Goal: Task Accomplishment & Management: Manage account settings

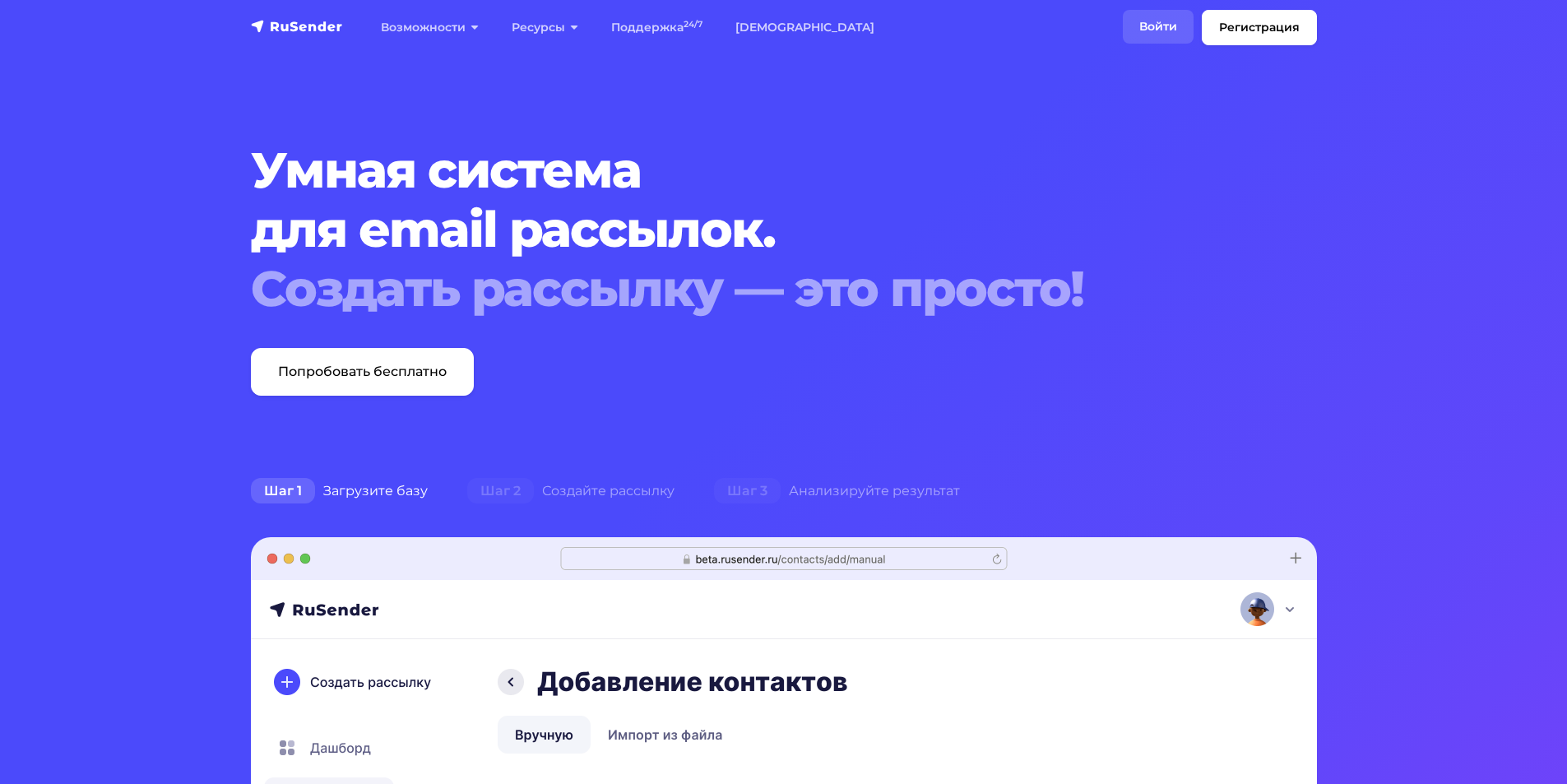
click at [1148, 27] on link "Войти" at bounding box center [1159, 27] width 71 height 34
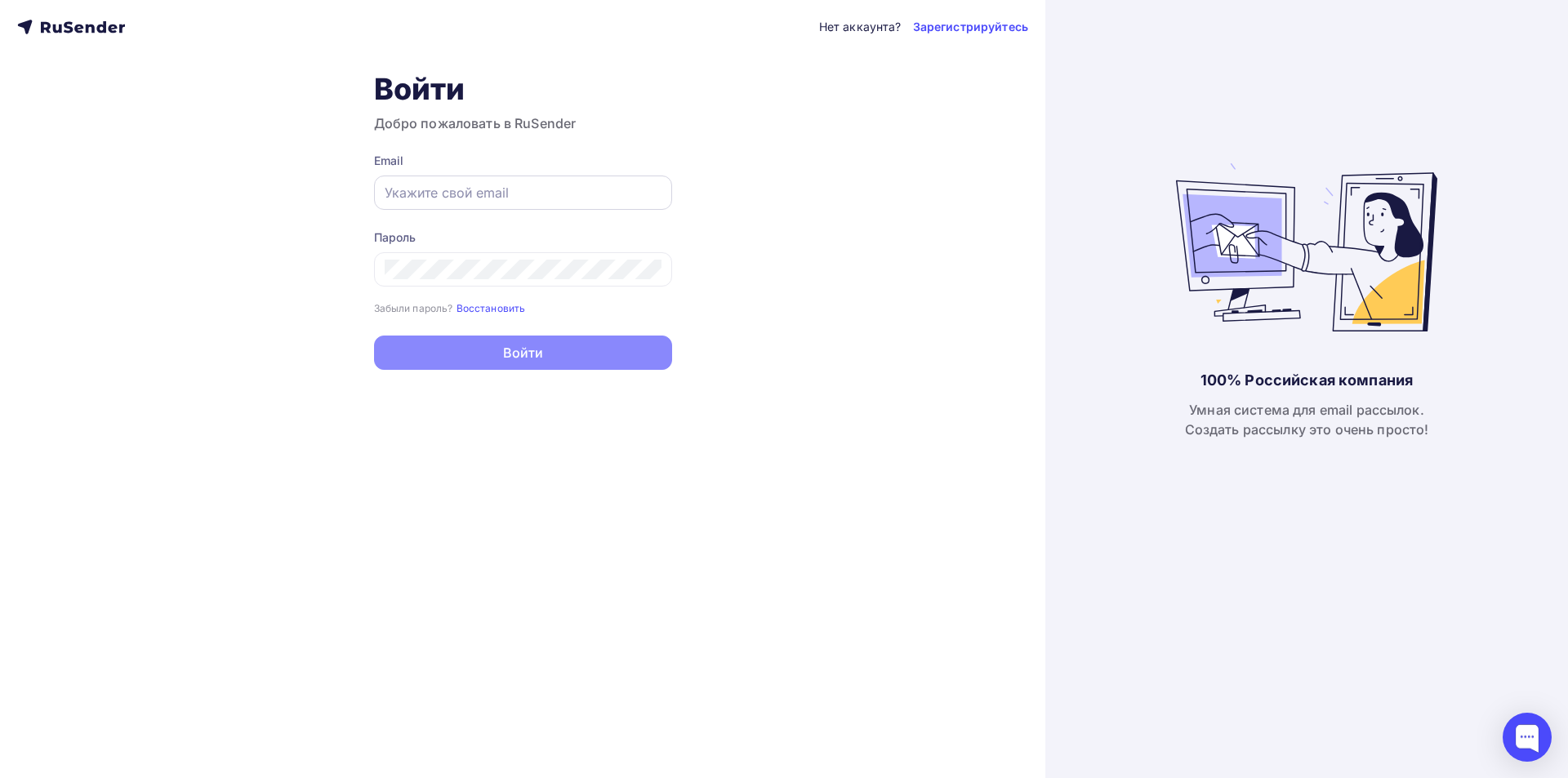
click at [490, 193] on input "text" at bounding box center [523, 192] width 277 height 19
